Goal: Task Accomplishment & Management: Manage account settings

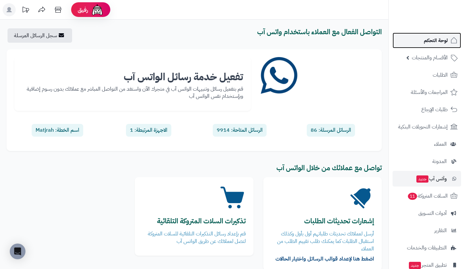
click at [437, 41] on span "لوحة التحكم" at bounding box center [436, 40] width 24 height 9
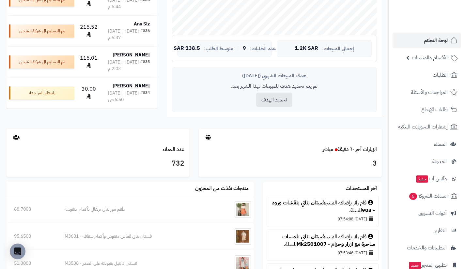
scroll to position [219, 0]
click at [347, 151] on link "الزيارات آخر ٦٠ دقيقة مباشر" at bounding box center [350, 149] width 54 height 8
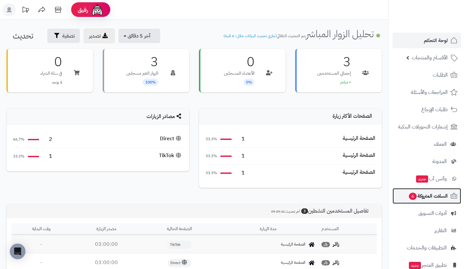
click at [434, 196] on span "السلات المتروكة 6" at bounding box center [428, 196] width 40 height 9
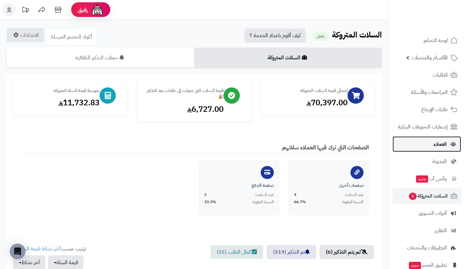
click at [443, 145] on span "العملاء" at bounding box center [440, 144] width 13 height 9
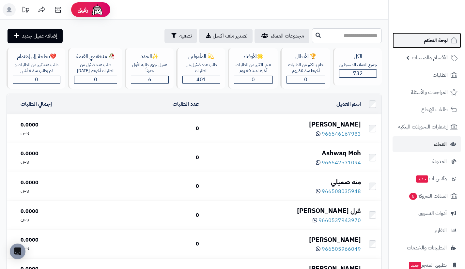
click at [416, 44] on link "لوحة التحكم" at bounding box center [427, 41] width 69 height 16
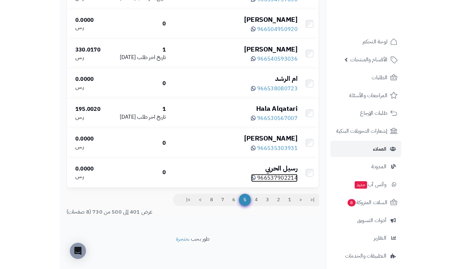
scroll to position [2818, 0]
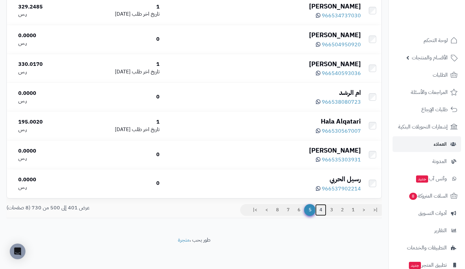
click at [321, 211] on link "4" at bounding box center [320, 210] width 11 height 12
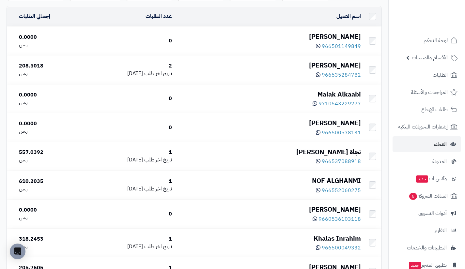
scroll to position [87, 0]
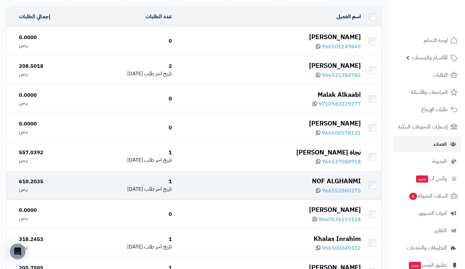
click at [348, 180] on div "NOF ALGHANMI" at bounding box center [268, 181] width 183 height 9
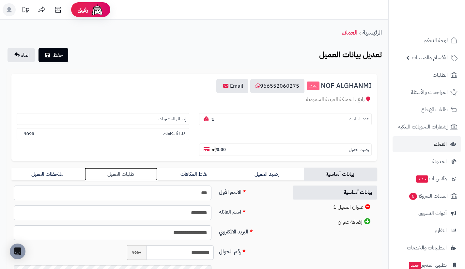
click at [148, 170] on link "طلبات العميل" at bounding box center [121, 174] width 73 height 13
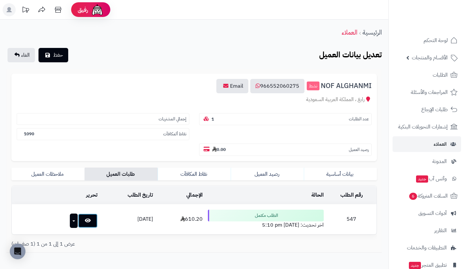
click at [85, 223] on icon at bounding box center [88, 220] width 6 height 5
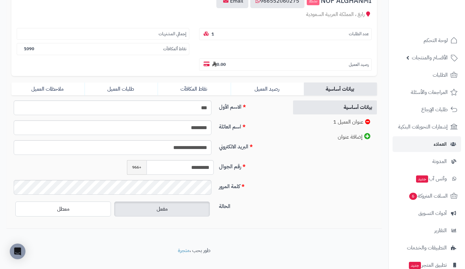
scroll to position [86, 0]
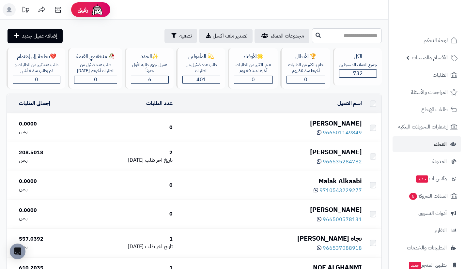
scroll to position [87, 0]
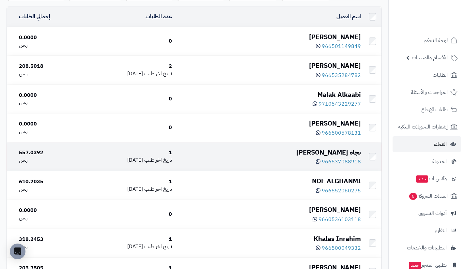
click at [340, 152] on div "نجاة الصاعدي" at bounding box center [268, 152] width 183 height 9
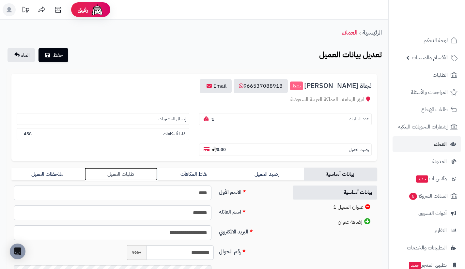
click at [143, 170] on link "طلبات العميل" at bounding box center [121, 174] width 73 height 13
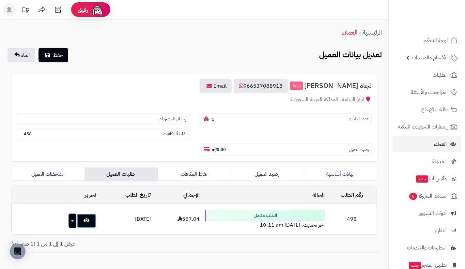
click at [86, 220] on link at bounding box center [87, 221] width 20 height 14
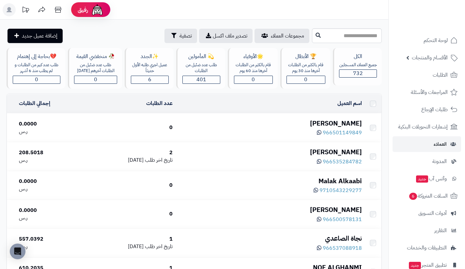
scroll to position [87, 0]
